Goal: Use online tool/utility: Utilize a website feature to perform a specific function

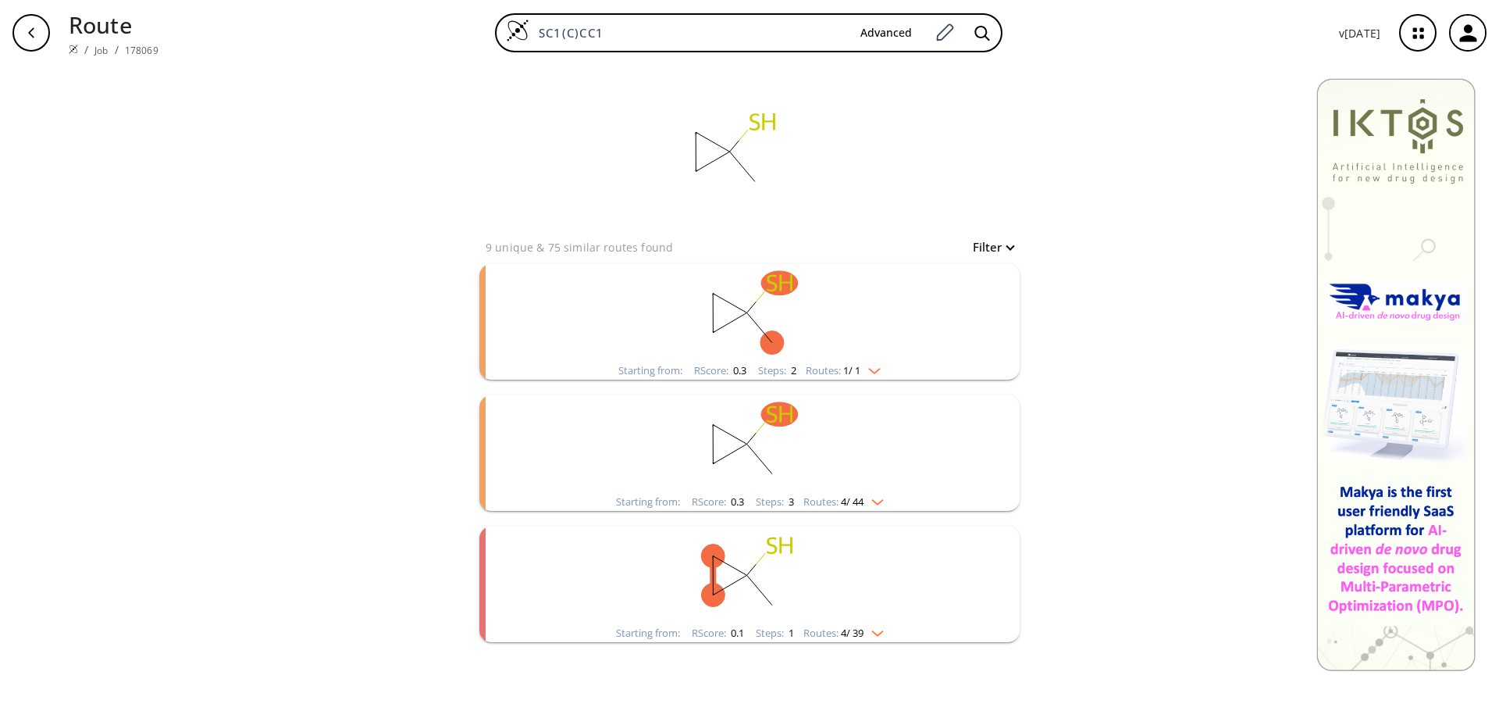
click at [746, 565] on ellipse "clusters" at bounding box center [747, 574] width 23 height 23
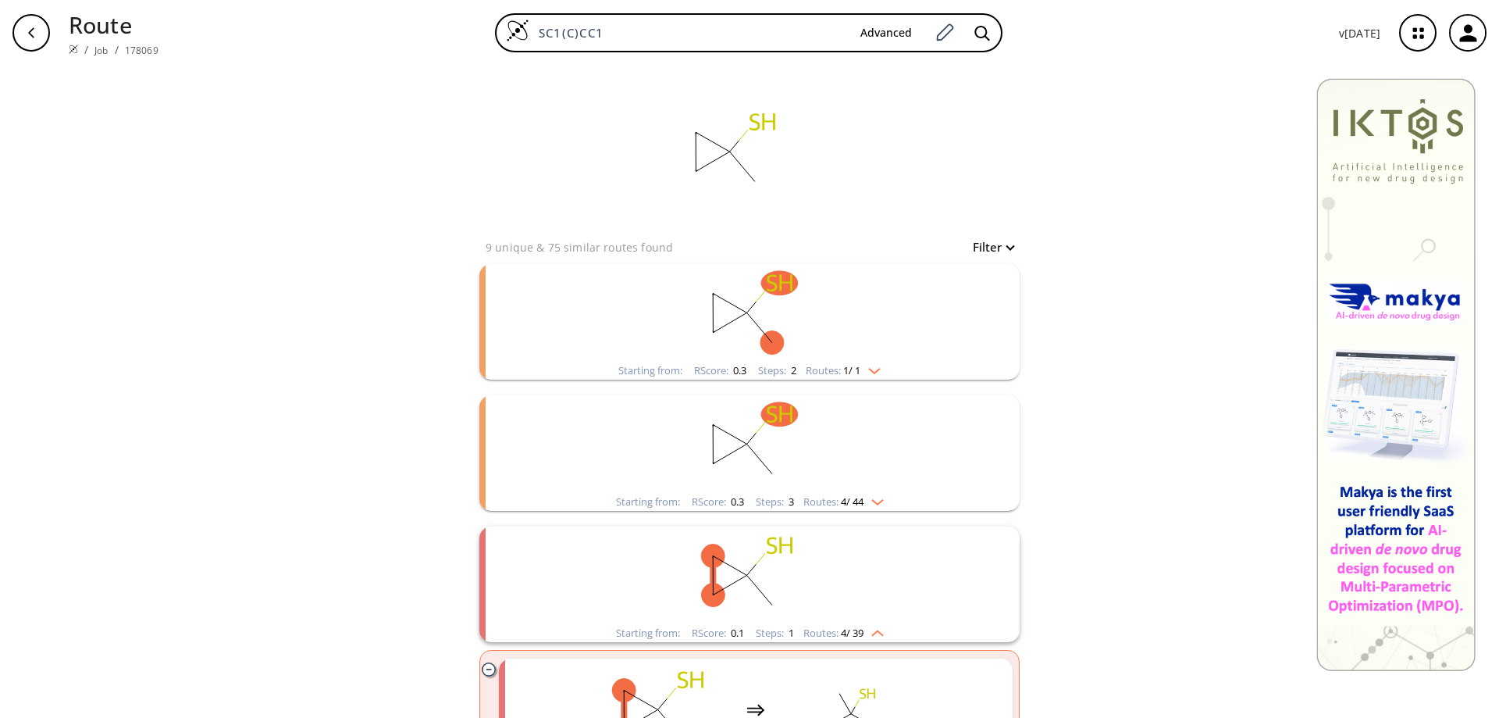
scroll to position [312, 0]
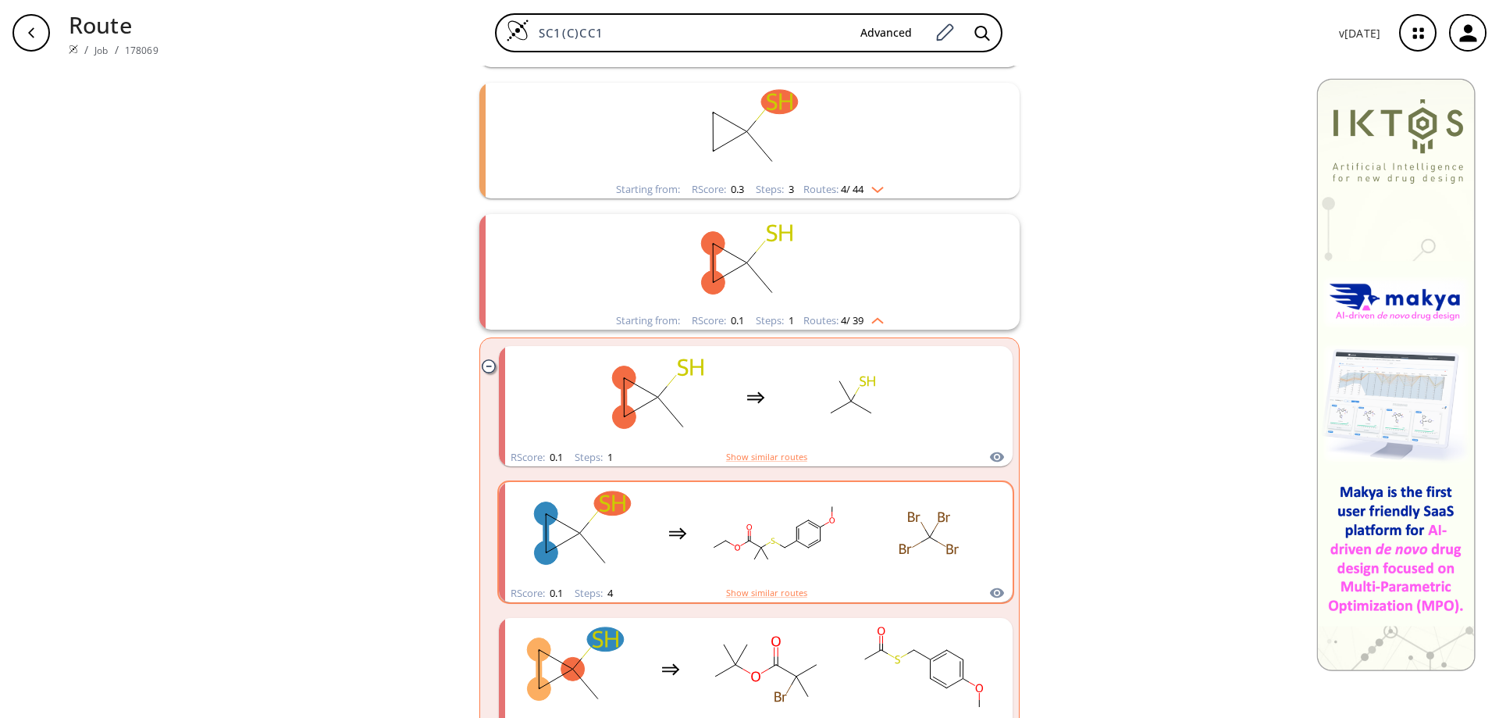
click at [878, 525] on rect "clusters" at bounding box center [929, 533] width 141 height 98
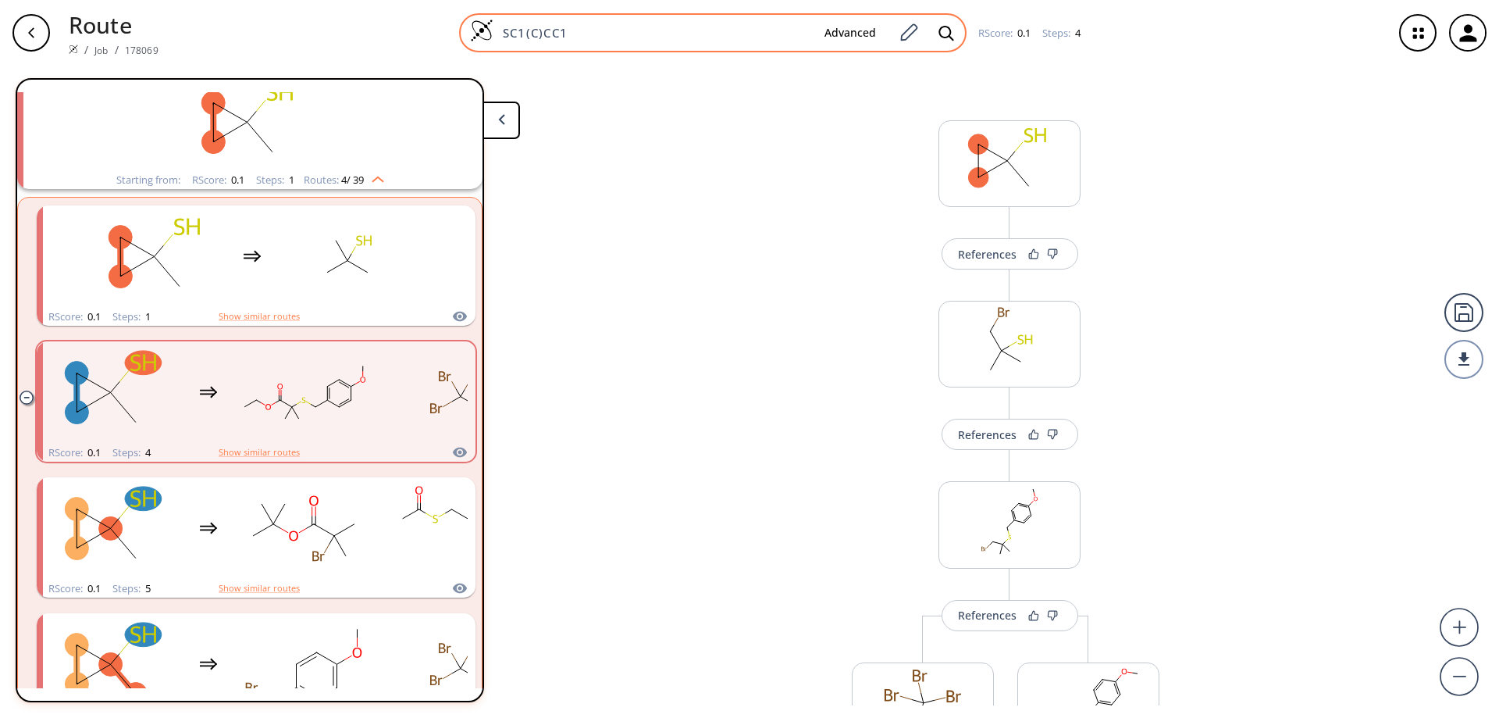
click at [482, 25] on img at bounding box center [481, 30] width 23 height 23
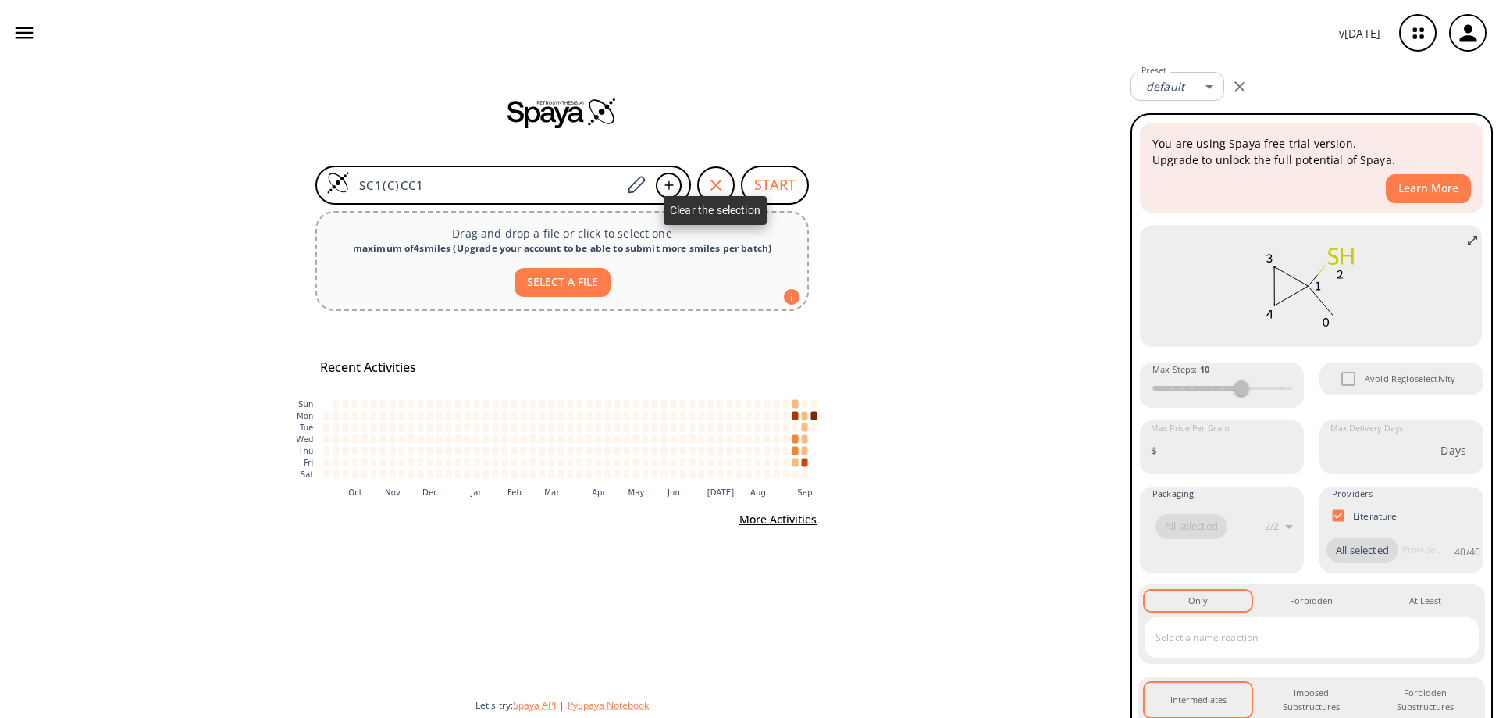
click at [711, 175] on div "button" at bounding box center [715, 184] width 37 height 37
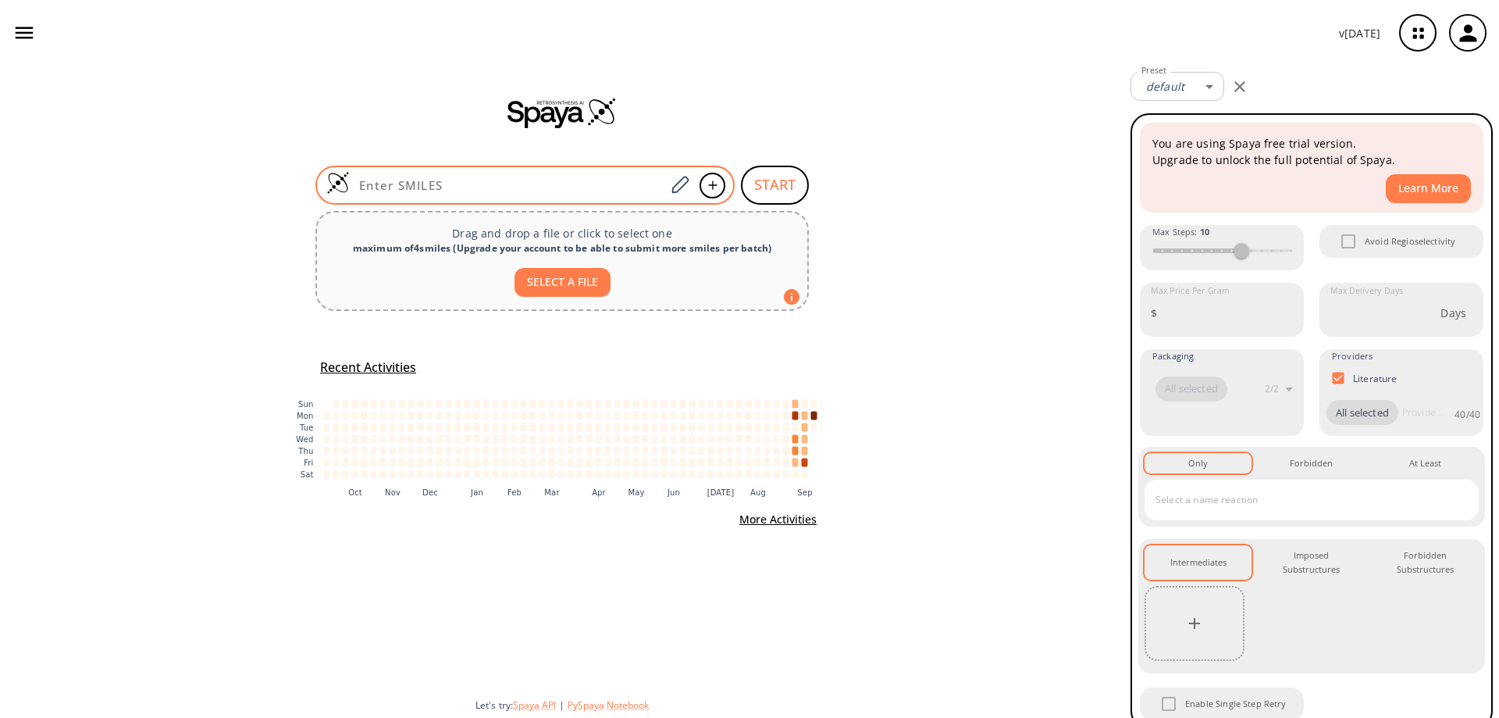
click at [501, 187] on input at bounding box center [507, 185] width 315 height 16
paste input "C[C@H](O1)CN2C=CN=C2C3=C1N=CC=C3"
type input "C[C@H](O1)CN2C=CN=C2C3=C1N=CC=C3"
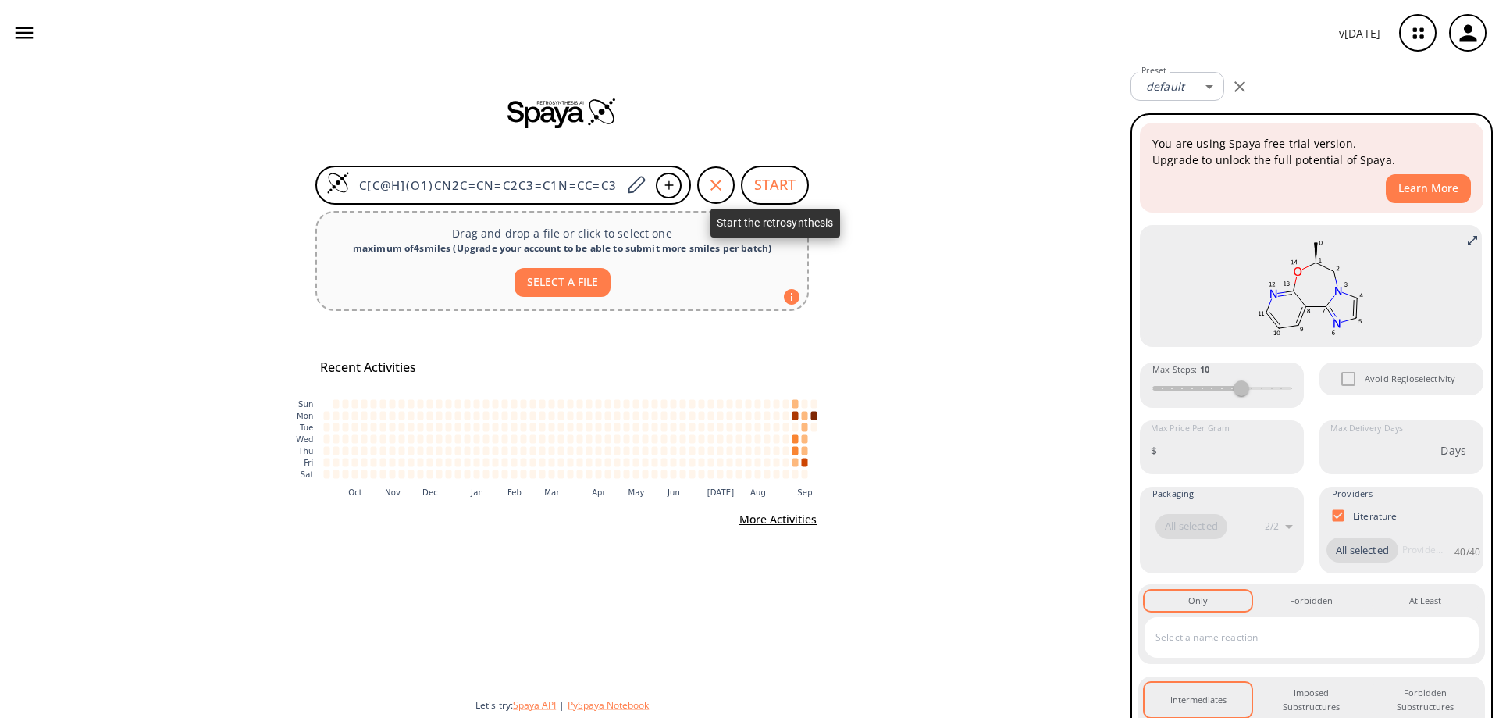
click at [772, 189] on button "START" at bounding box center [775, 185] width 68 height 39
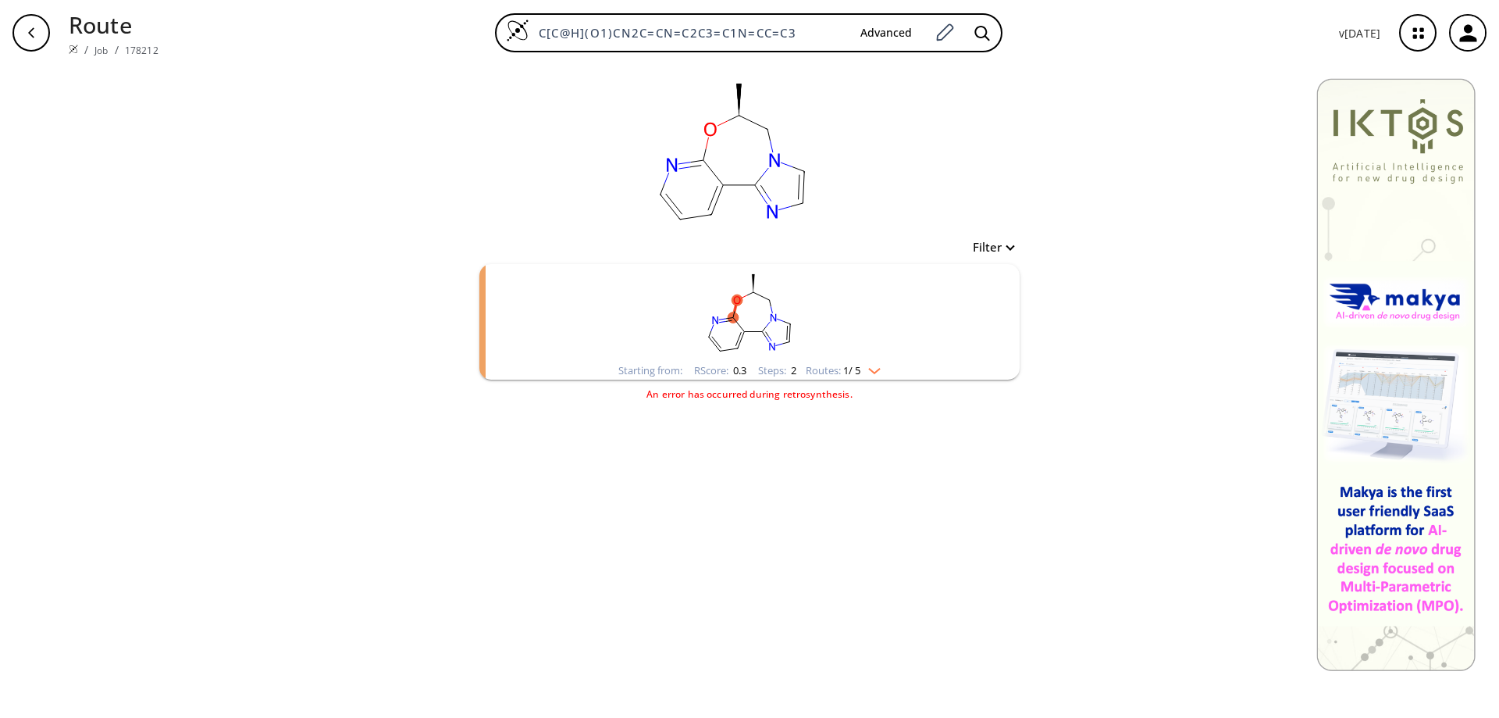
click at [881, 371] on img "clusters" at bounding box center [870, 368] width 20 height 12
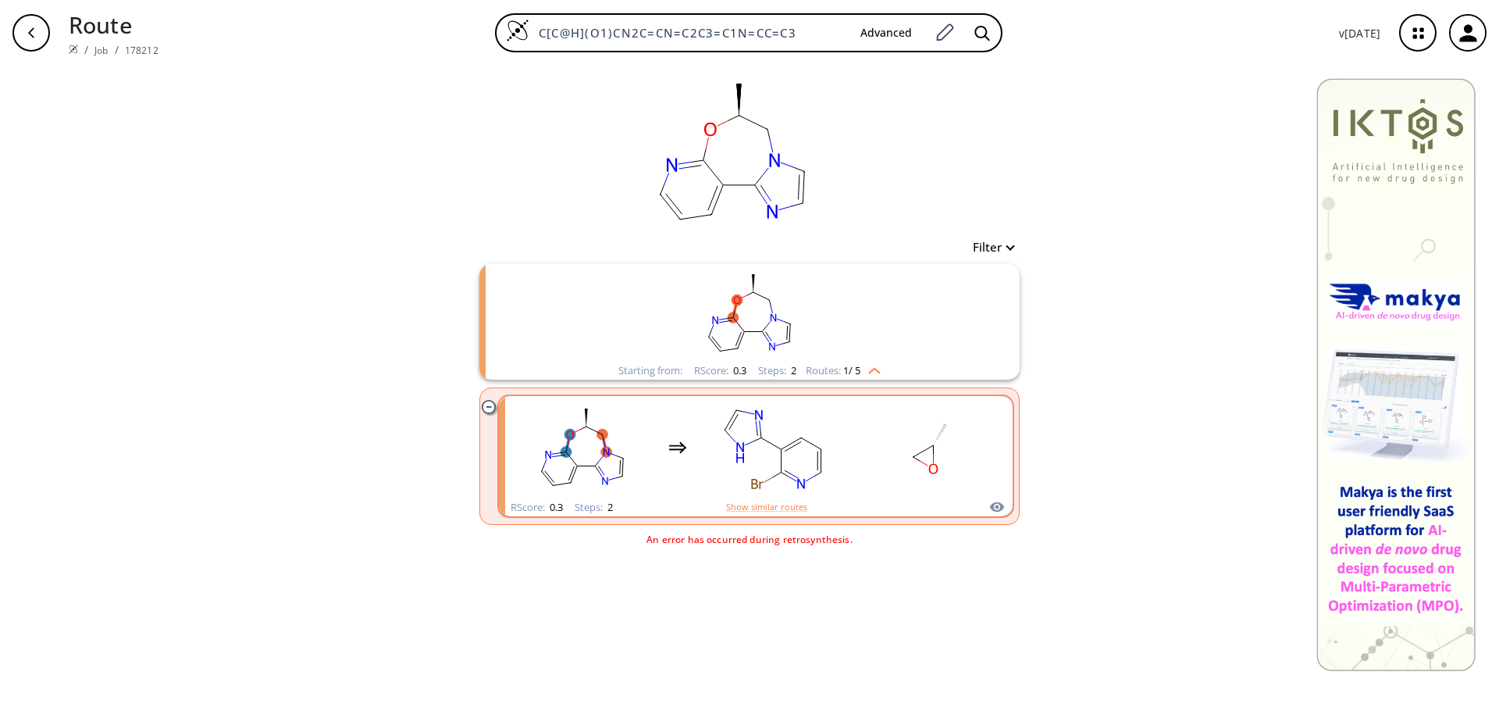
click at [793, 439] on rect "clusters" at bounding box center [773, 447] width 141 height 98
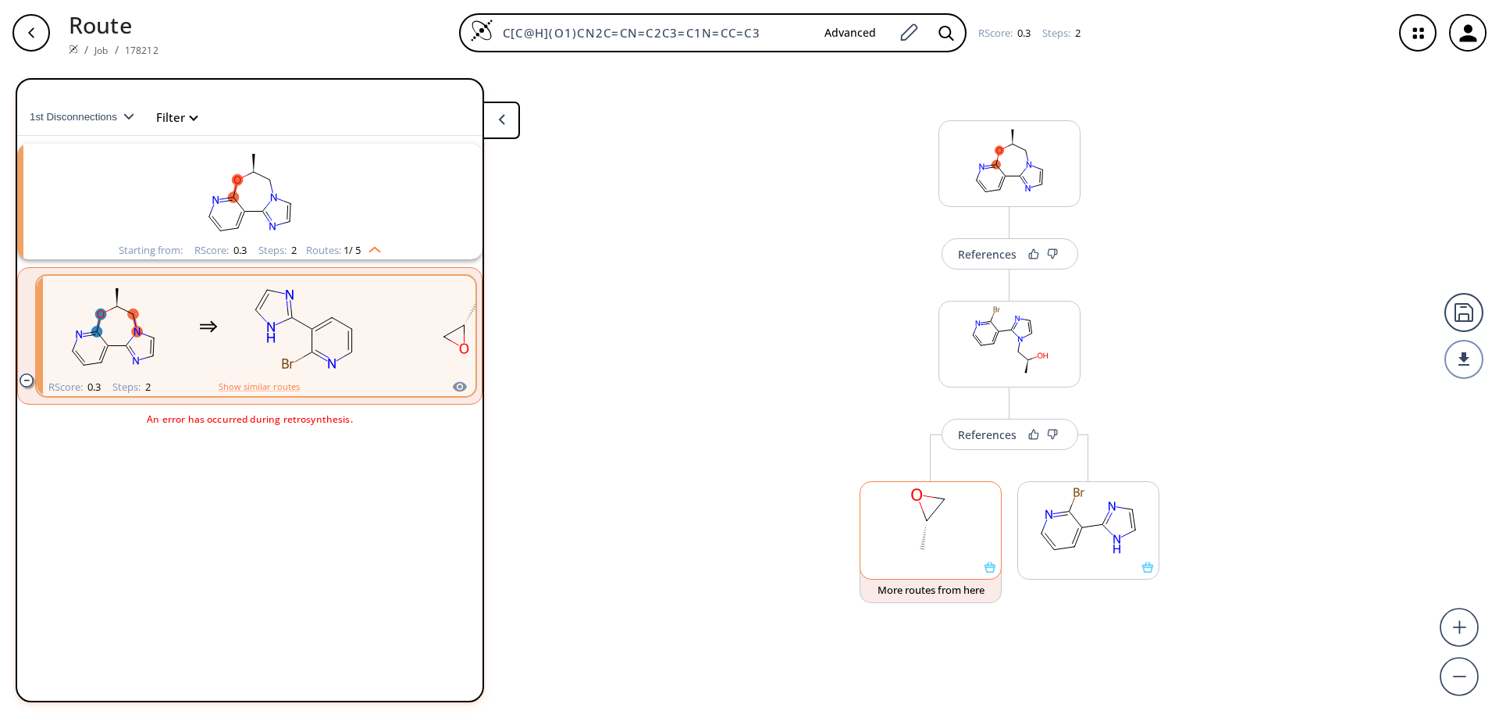
click at [992, 570] on icon at bounding box center [990, 566] width 11 height 11
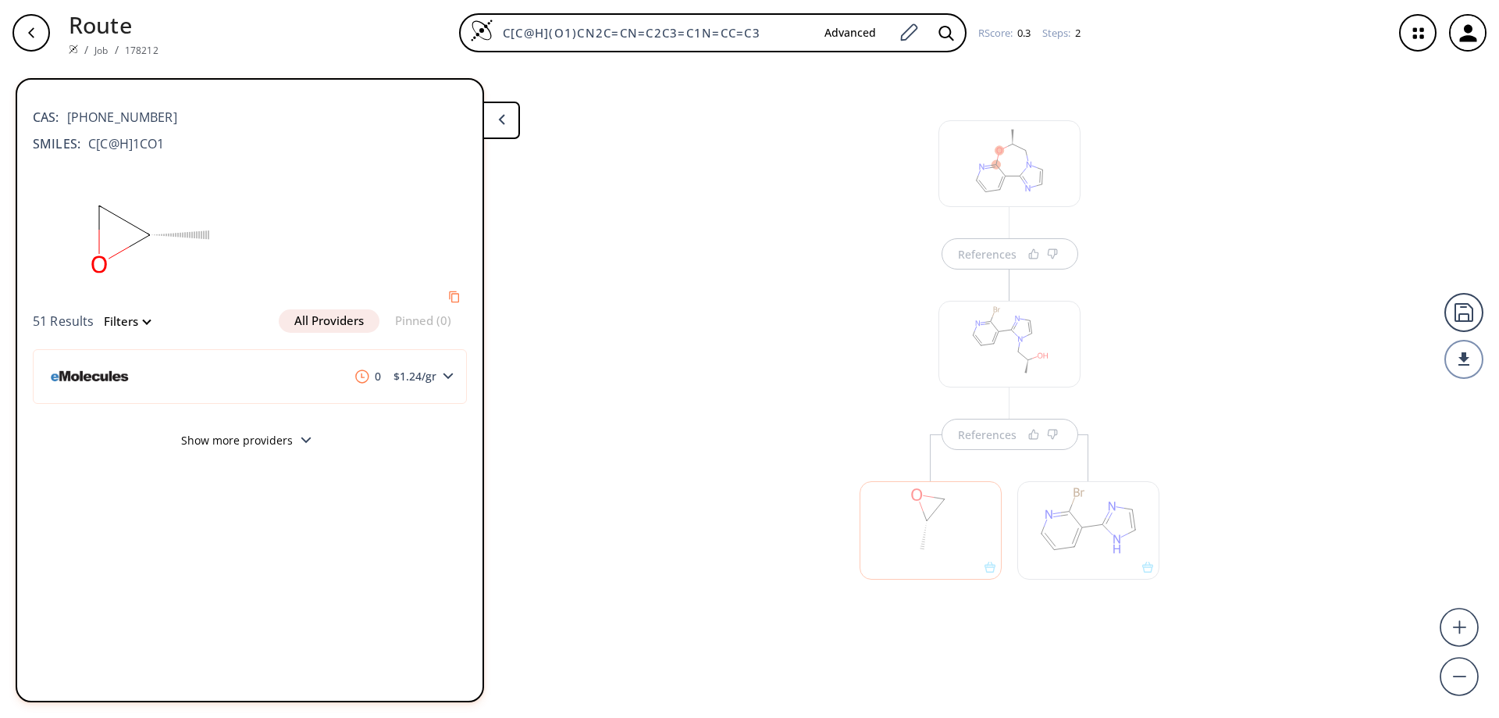
click at [733, 303] on div "References References" at bounding box center [749, 385] width 1499 height 639
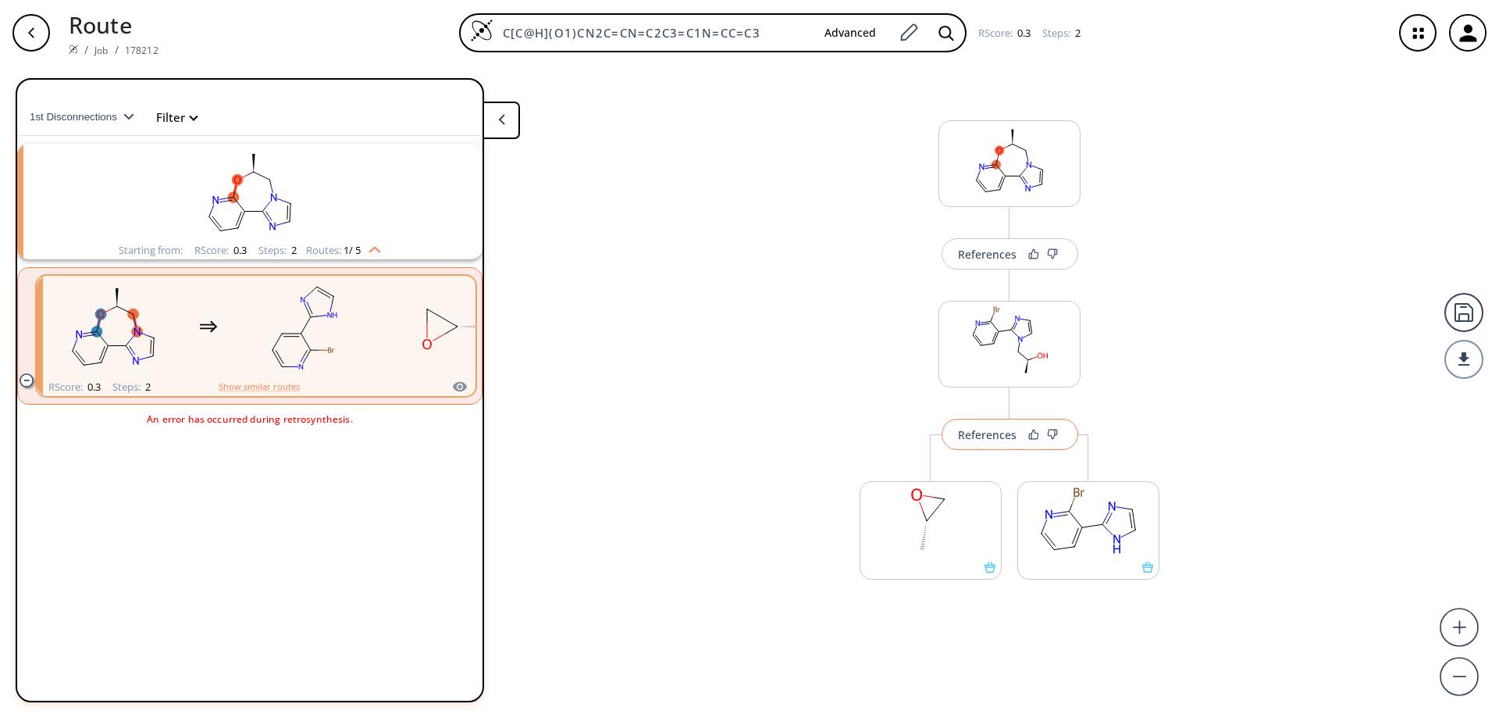
click at [994, 433] on div "References" at bounding box center [987, 434] width 59 height 10
